Goal: Information Seeking & Learning: Learn about a topic

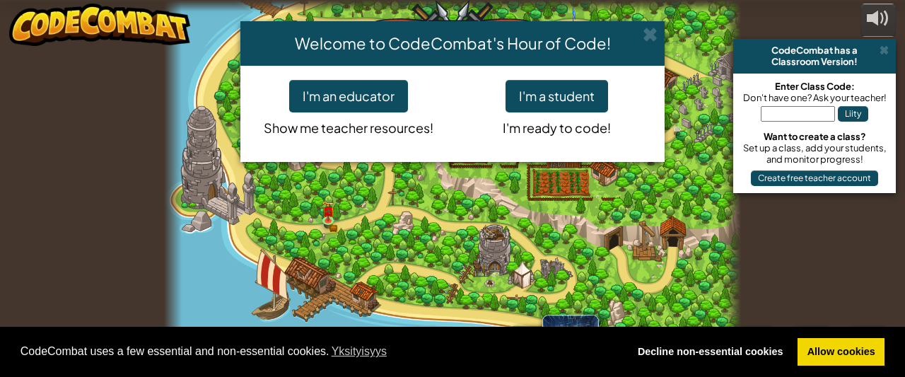
select select "fi"
click at [541, 105] on button "I'm a student" at bounding box center [556, 96] width 102 height 33
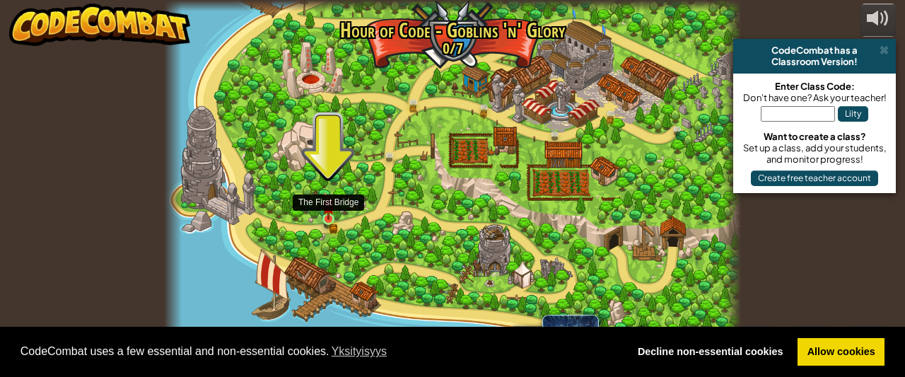
click at [332, 211] on img at bounding box center [328, 205] width 13 height 27
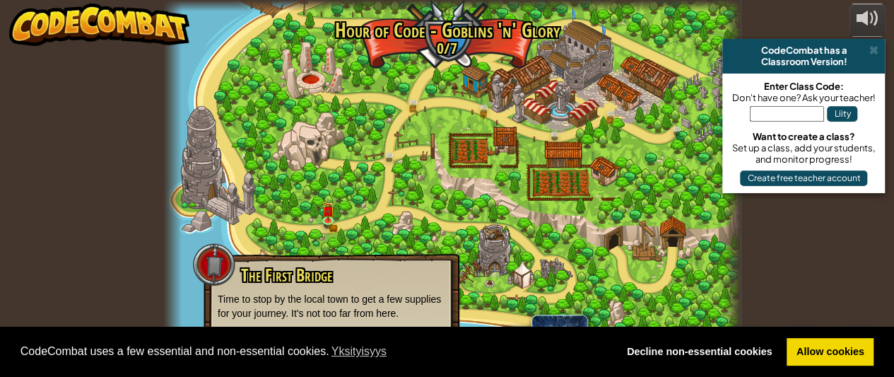
scroll to position [6, 0]
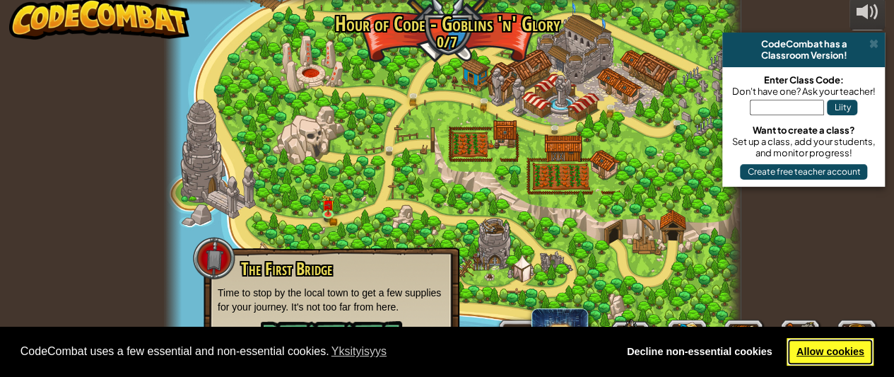
click at [821, 346] on link "Allow cookies" at bounding box center [830, 352] width 87 height 28
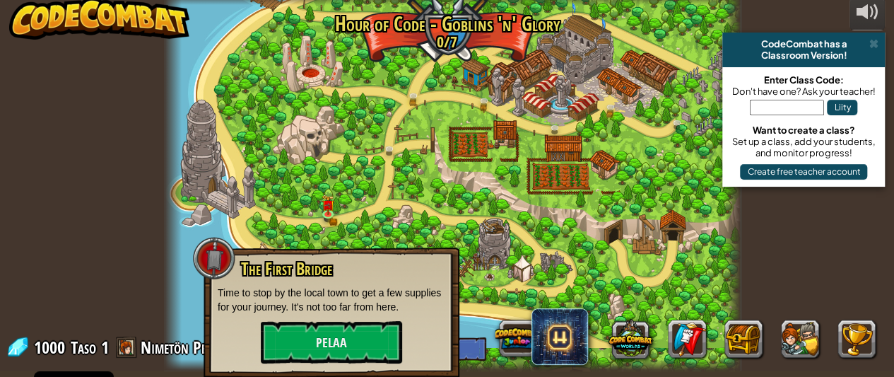
click at [324, 342] on span "CodeCombat uses a few essential and non-essential cookies. Yksityisyys" at bounding box center [313, 351] width 586 height 21
click at [344, 336] on button "Pelaa" at bounding box center [331, 342] width 141 height 42
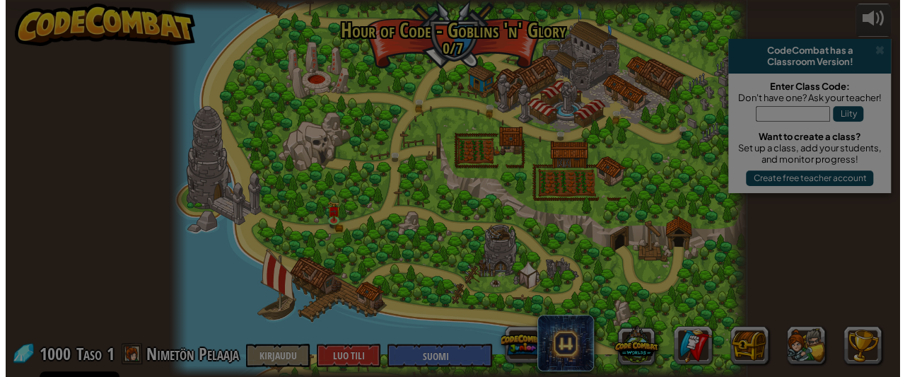
scroll to position [0, 0]
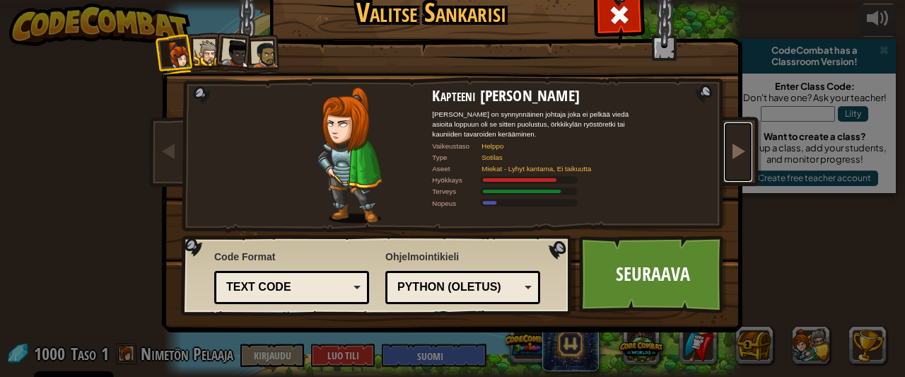
click at [730, 154] on span at bounding box center [738, 150] width 17 height 17
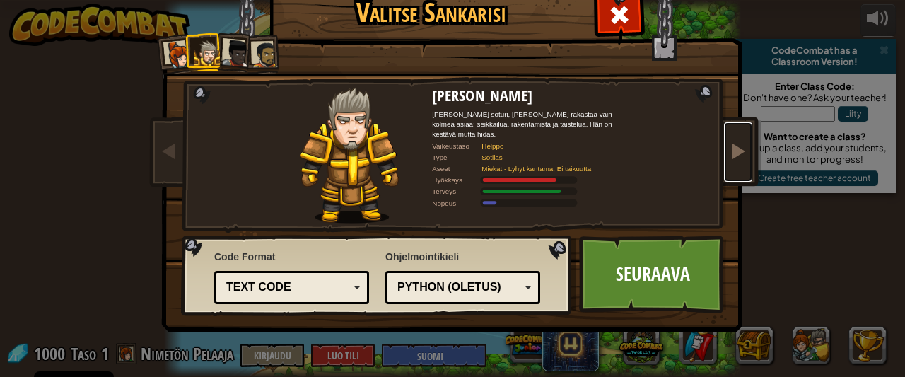
click at [730, 155] on span at bounding box center [738, 150] width 17 height 17
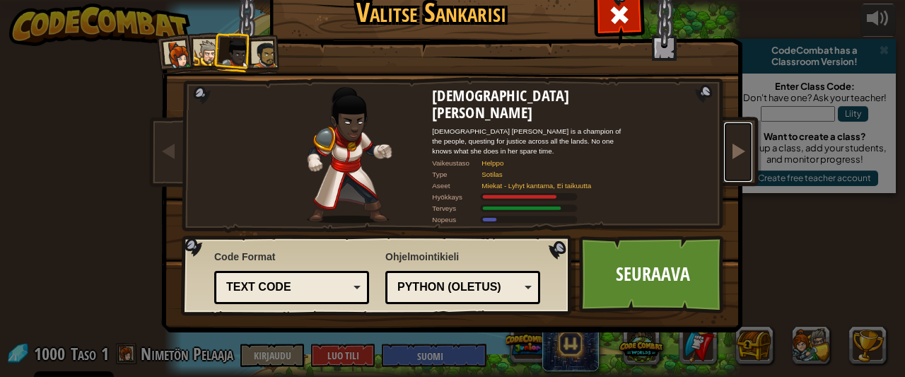
click at [730, 155] on span at bounding box center [738, 150] width 17 height 17
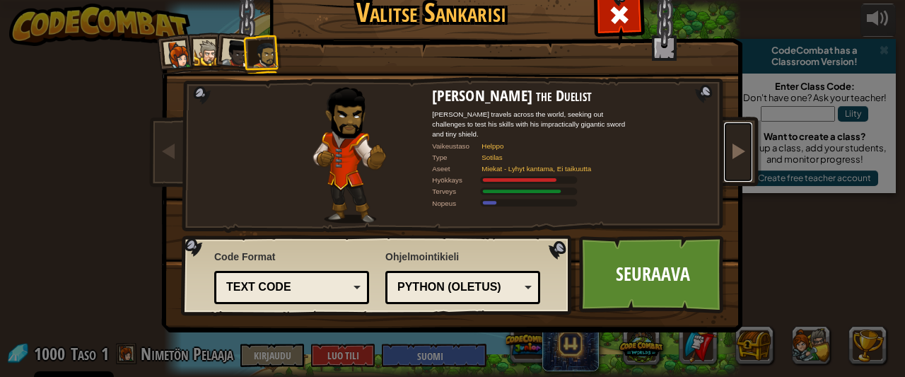
click at [730, 155] on span at bounding box center [738, 150] width 17 height 17
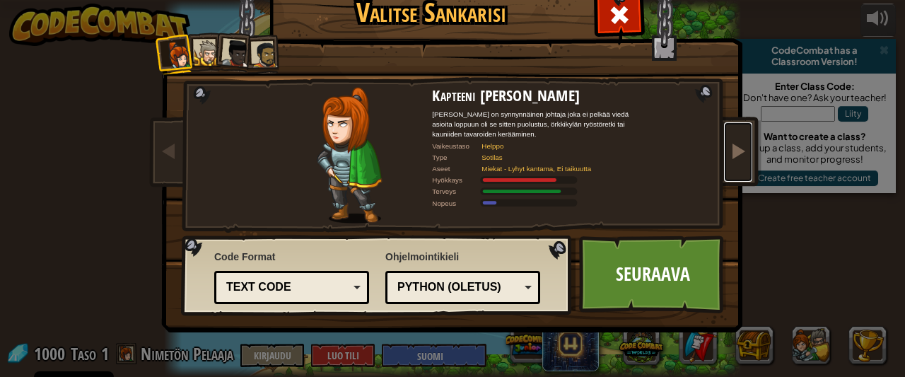
click at [724, 155] on link at bounding box center [738, 151] width 28 height 59
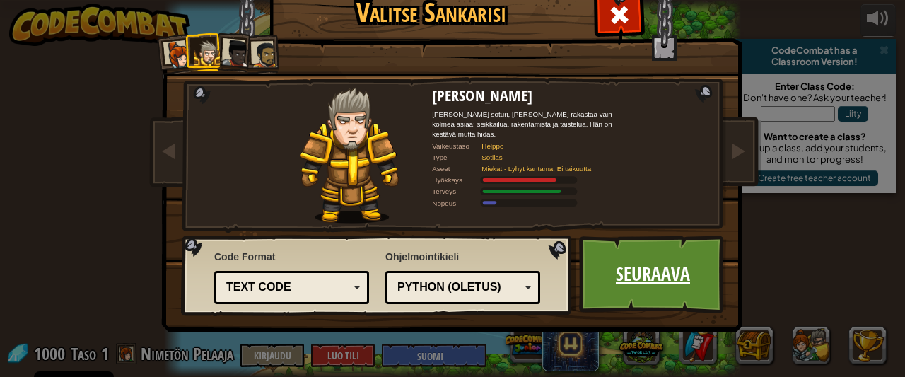
click at [660, 285] on link "Seuraava" at bounding box center [653, 274] width 148 height 78
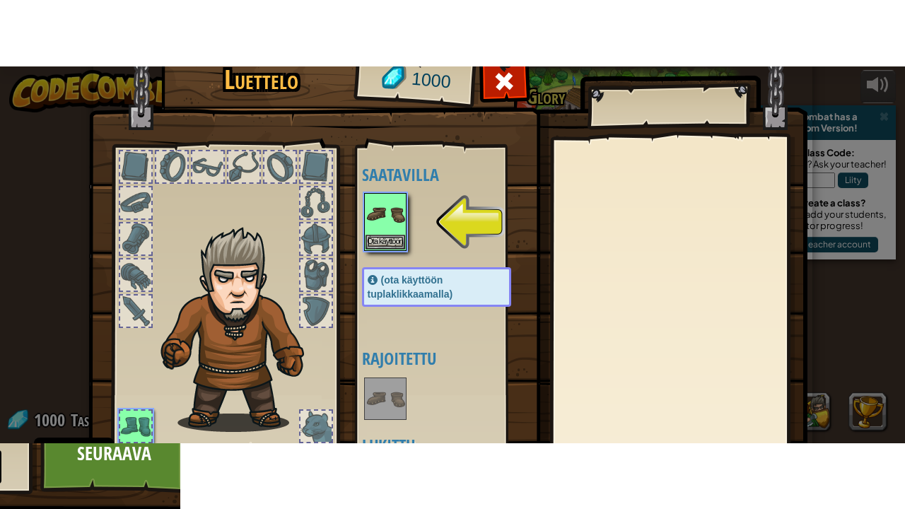
scroll to position [71, 0]
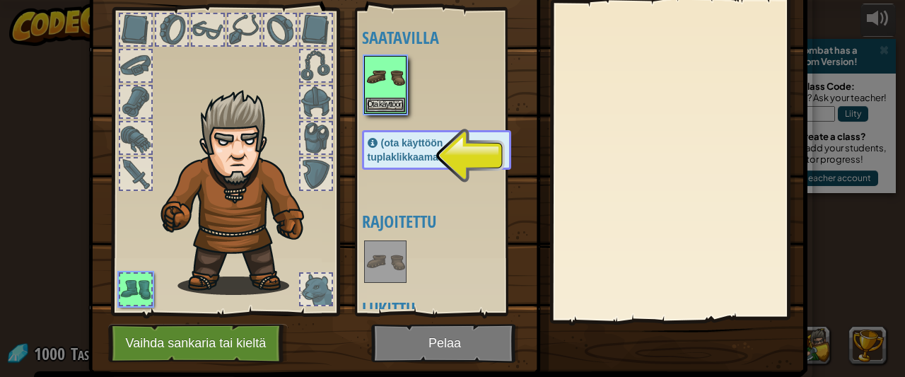
click at [375, 149] on div "(ota käyttöön tuplaklikkaamalla)" at bounding box center [436, 150] width 149 height 40
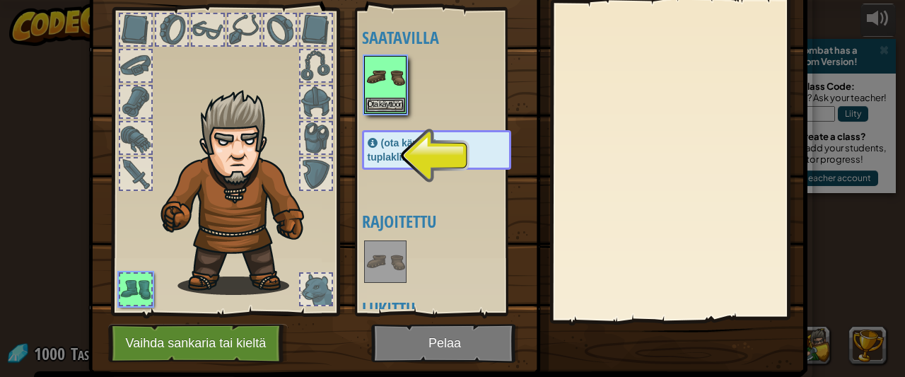
click at [396, 153] on span "(ota käyttöön tuplaklikkaamalla)" at bounding box center [411, 149] width 86 height 25
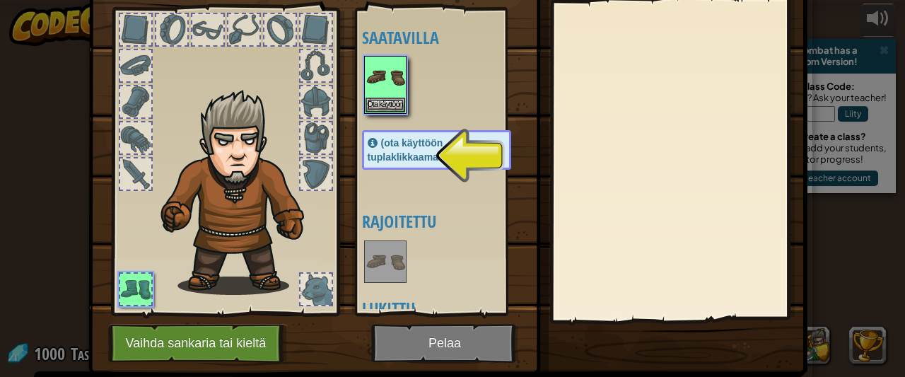
click at [386, 152] on span "(ota käyttöön tuplaklikkaamalla)" at bounding box center [411, 149] width 86 height 25
click at [375, 112] on div "Ota käyttöön" at bounding box center [385, 85] width 42 height 58
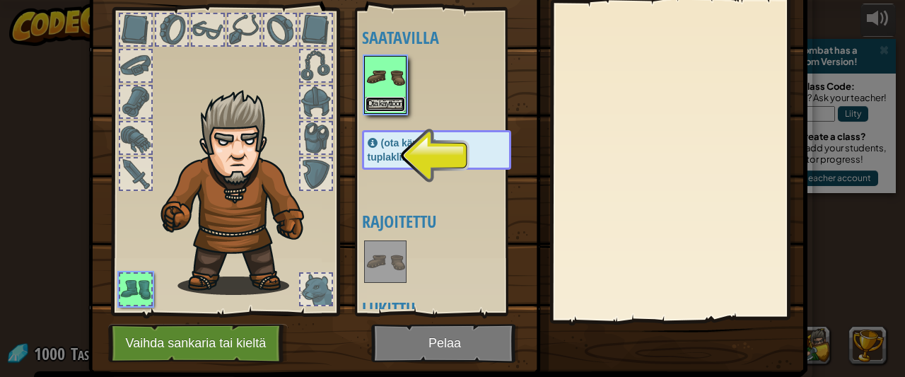
click at [374, 102] on button "Ota käyttöön" at bounding box center [385, 104] width 40 height 15
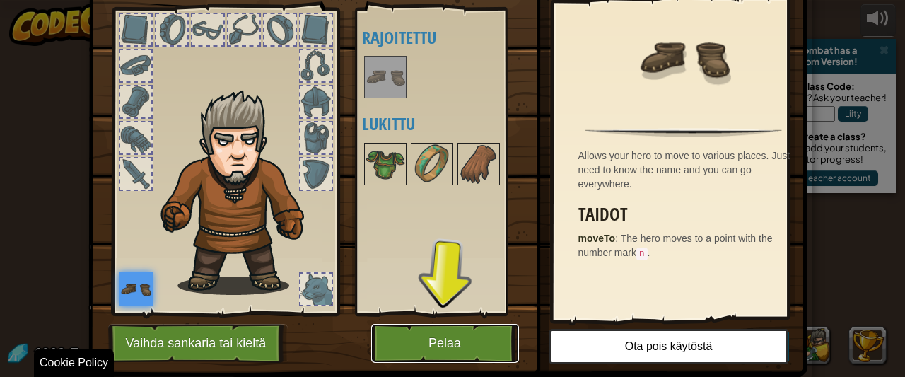
click at [427, 350] on button "Pelaa" at bounding box center [445, 343] width 148 height 39
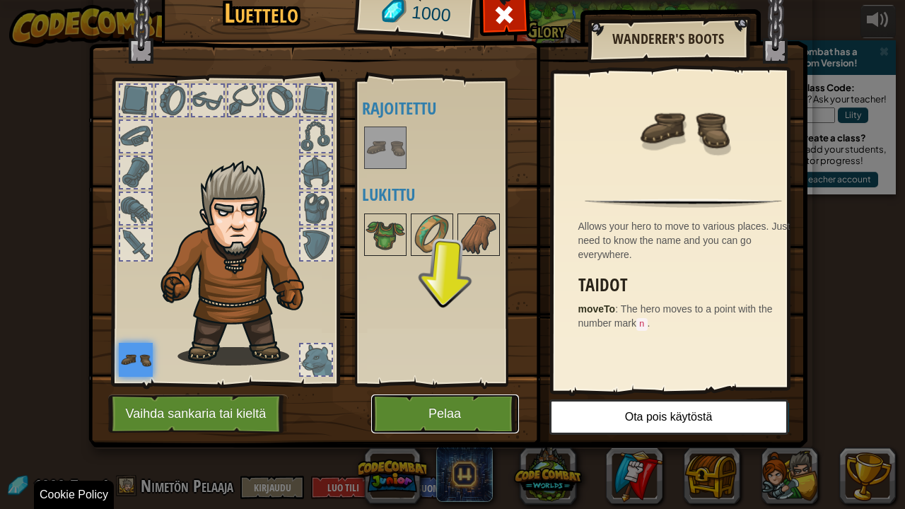
scroll to position [0, 0]
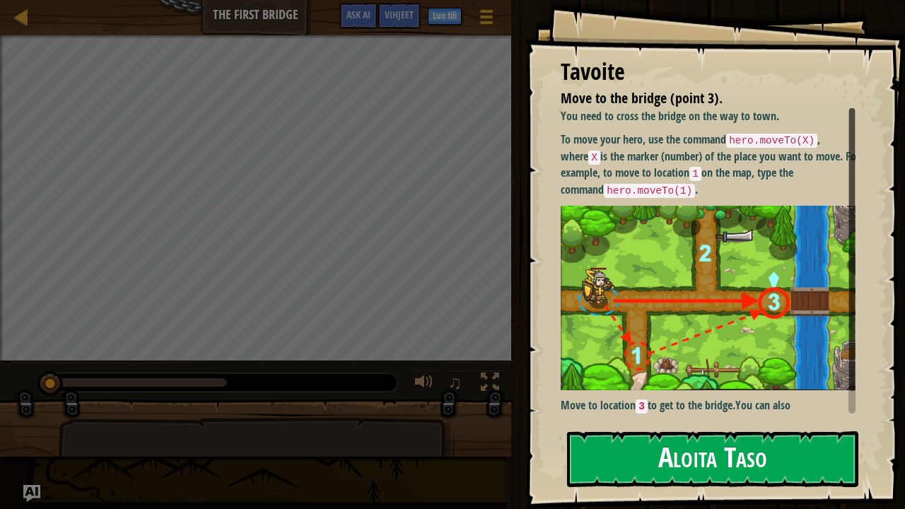
click at [606, 376] on button "Aloita Taso" at bounding box center [712, 459] width 291 height 56
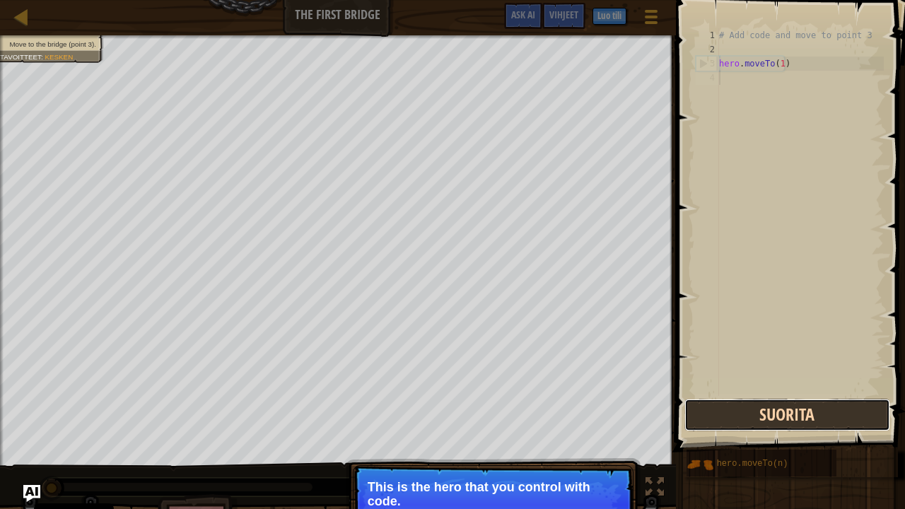
click at [750, 376] on button "Suorita" at bounding box center [787, 415] width 206 height 33
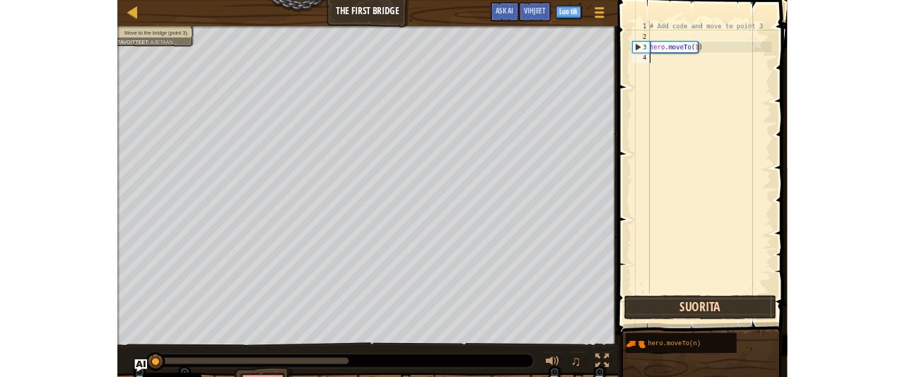
scroll to position [6, 0]
